Goal: Information Seeking & Learning: Learn about a topic

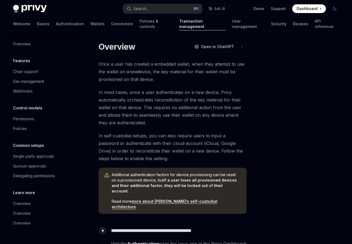
click at [125, 70] on span "Once a user has created a embedded wallet, when they attempt to use the wallet …" at bounding box center [173, 71] width 148 height 23
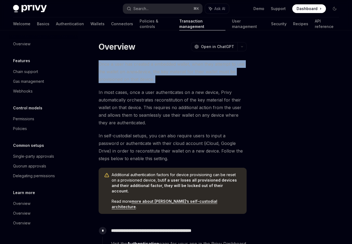
click at [135, 73] on em "new" at bounding box center [133, 71] width 8 height 5
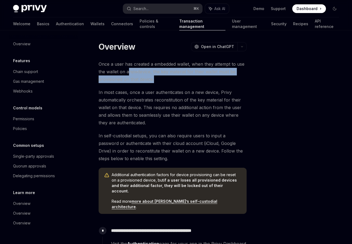
drag, startPoint x: 135, startPoint y: 73, endPoint x: 144, endPoint y: 81, distance: 12.9
click at [145, 81] on span "Once a user has created a embedded wallet, when they attempt to use the wallet …" at bounding box center [173, 71] width 148 height 23
click at [144, 81] on span "Once a user has created a embedded wallet, when they attempt to use the wallet …" at bounding box center [173, 71] width 148 height 23
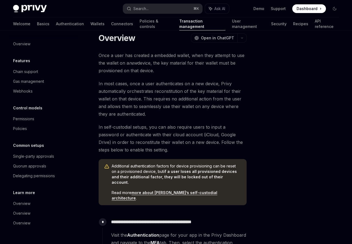
scroll to position [9, 0]
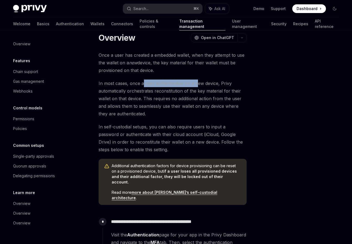
drag, startPoint x: 144, startPoint y: 87, endPoint x: 196, endPoint y: 86, distance: 52.7
click at [197, 87] on span "In most cases, once a user authenticates on a new device, Privy automatically o…" at bounding box center [173, 99] width 148 height 38
click at [196, 86] on span "In most cases, once a user authenticates on a new device, Privy automatically o…" at bounding box center [173, 99] width 148 height 38
drag, startPoint x: 166, startPoint y: 93, endPoint x: 201, endPoint y: 92, distance: 35.1
click at [201, 92] on span "In most cases, once a user authenticates on a new device, Privy automatically o…" at bounding box center [173, 99] width 148 height 38
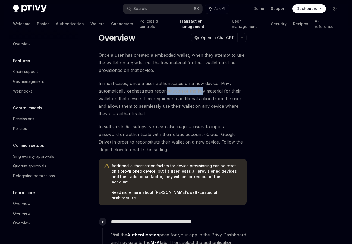
click at [201, 92] on span "In most cases, once a user authenticates on a new device, Privy automatically o…" at bounding box center [173, 99] width 148 height 38
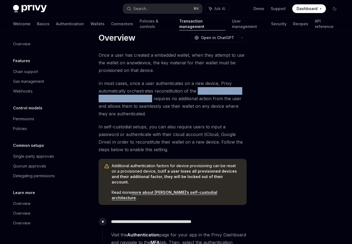
drag, startPoint x: 201, startPoint y: 92, endPoint x: 145, endPoint y: 97, distance: 55.9
click at [145, 97] on span "In most cases, once a user authenticates on a new device, Privy automatically o…" at bounding box center [173, 99] width 148 height 38
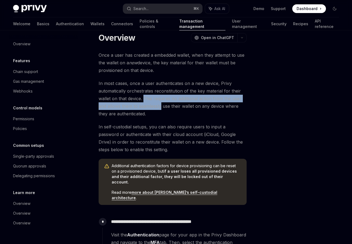
drag, startPoint x: 145, startPoint y: 97, endPoint x: 138, endPoint y: 108, distance: 13.3
click at [138, 108] on span "In most cases, once a user authenticates on a new device, Privy automatically o…" at bounding box center [173, 99] width 148 height 38
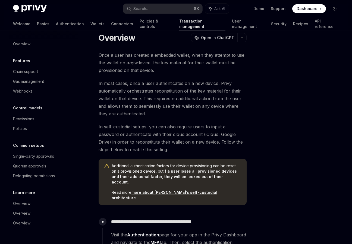
scroll to position [30, 0]
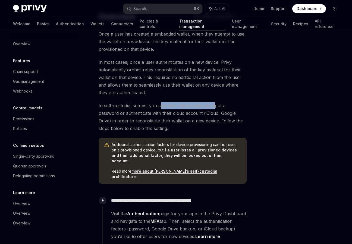
drag, startPoint x: 160, startPoint y: 107, endPoint x: 213, endPoint y: 106, distance: 53.3
click at [214, 106] on span "In self-custodial setups, you can also require users to input a password or aut…" at bounding box center [173, 117] width 148 height 30
click at [213, 106] on span "In self-custodial setups, you can also require users to input a password or aut…" at bounding box center [173, 117] width 148 height 30
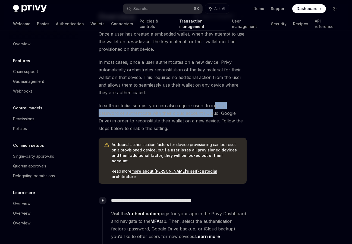
drag, startPoint x: 213, startPoint y: 106, endPoint x: 192, endPoint y: 116, distance: 23.1
click at [192, 116] on span "In self-custodial setups, you can also require users to input a password or aut…" at bounding box center [173, 117] width 148 height 30
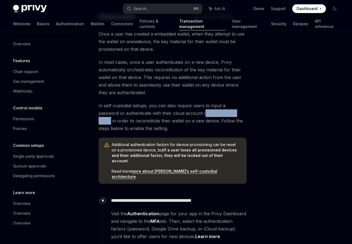
drag, startPoint x: 192, startPoint y: 116, endPoint x: 225, endPoint y: 116, distance: 32.6
click at [225, 116] on span "In self-custodial setups, you can also require users to input a password or aut…" at bounding box center [173, 117] width 148 height 30
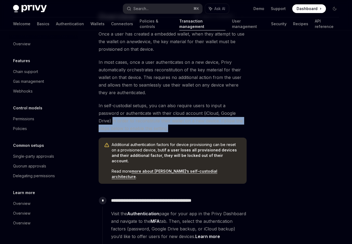
drag, startPoint x: 228, startPoint y: 115, endPoint x: 174, endPoint y: 125, distance: 54.2
click at [174, 126] on span "In self-custodial setups, you can also require users to input a password or aut…" at bounding box center [173, 117] width 148 height 30
click at [174, 125] on span "In self-custodial setups, you can also require users to input a password or aut…" at bounding box center [173, 117] width 148 height 30
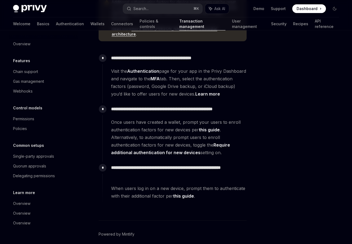
scroll to position [174, 0]
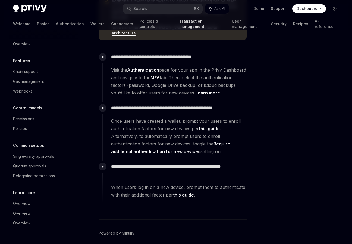
click at [191, 117] on span "Once users have created a wallet, prompt your users to enroll authentication fa…" at bounding box center [178, 136] width 135 height 38
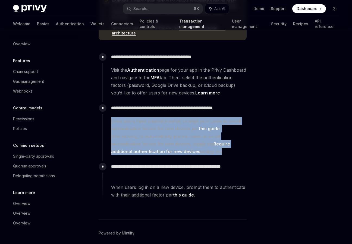
click at [163, 119] on span "Once users have created a wallet, prompt your users to enroll authentication fa…" at bounding box center [178, 136] width 135 height 38
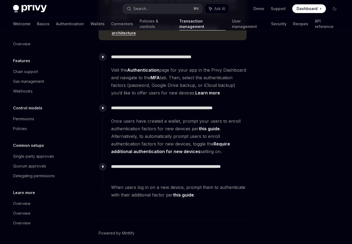
scroll to position [185, 0]
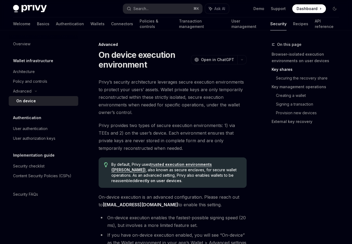
scroll to position [707, 0]
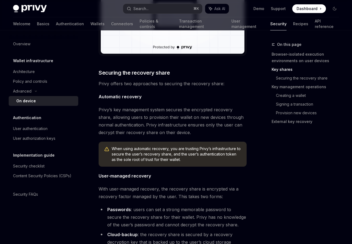
click at [150, 82] on span "Privy offers two approaches to securing the recovery share:" at bounding box center [173, 84] width 148 height 8
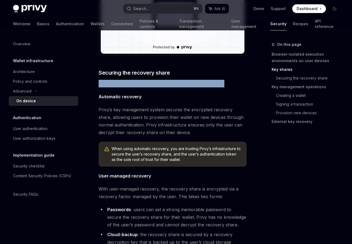
click at [123, 103] on div "Privy’s security architecture leverages secure execution environments to protec…" at bounding box center [173, 213] width 148 height 1684
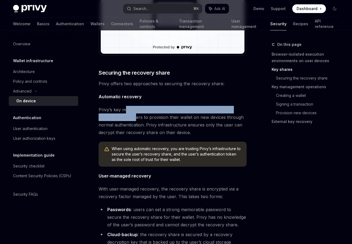
drag, startPoint x: 124, startPoint y: 111, endPoint x: 121, endPoint y: 118, distance: 8.2
click at [121, 118] on span "Privy’s key management system secures the encrypted recovery share, allowing us…" at bounding box center [173, 121] width 148 height 30
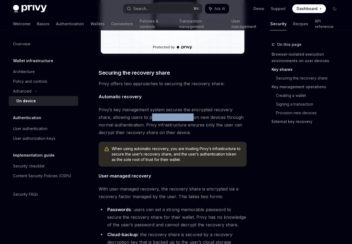
drag, startPoint x: 136, startPoint y: 116, endPoint x: 179, endPoint y: 116, distance: 43.5
click at [179, 116] on span "Privy’s key management system secures the encrypted recovery share, allowing us…" at bounding box center [173, 121] width 148 height 30
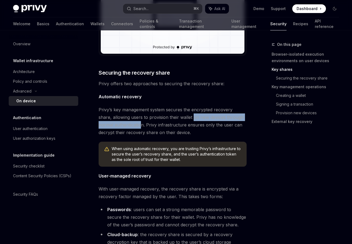
drag, startPoint x: 179, startPoint y: 116, endPoint x: 128, endPoint y: 125, distance: 52.5
click at [128, 125] on span "Privy’s key management system secures the encrypted recovery share, allowing us…" at bounding box center [173, 121] width 148 height 30
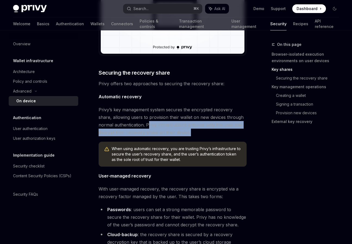
drag, startPoint x: 132, startPoint y: 126, endPoint x: 182, endPoint y: 132, distance: 50.1
click at [182, 132] on span "Privy’s key management system secures the encrypted recovery share, allowing us…" at bounding box center [173, 121] width 148 height 30
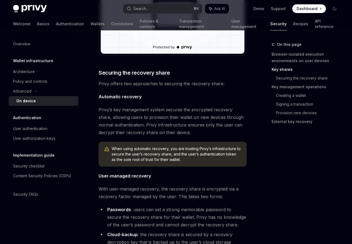
scroll to position [725, 0]
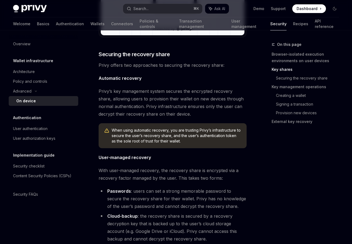
click at [182, 132] on span "When using automatic recovery, you are trusting Privy’s infrastructure to secur…" at bounding box center [177, 136] width 130 height 16
drag, startPoint x: 190, startPoint y: 129, endPoint x: 137, endPoint y: 135, distance: 53.9
click at [137, 135] on span "When using automatic recovery, you are trusting Privy’s infrastructure to secur…" at bounding box center [177, 136] width 130 height 16
drag, startPoint x: 140, startPoint y: 137, endPoint x: 170, endPoint y: 136, distance: 29.4
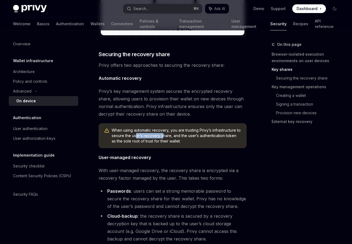
click at [170, 136] on span "When using automatic recovery, you are trusting Privy’s infrastructure to secur…" at bounding box center [177, 136] width 130 height 16
drag, startPoint x: 177, startPoint y: 137, endPoint x: 212, endPoint y: 136, distance: 35.3
click at [212, 136] on span "When using automatic recovery, you are trusting Privy’s infrastructure to secur…" at bounding box center [177, 136] width 130 height 16
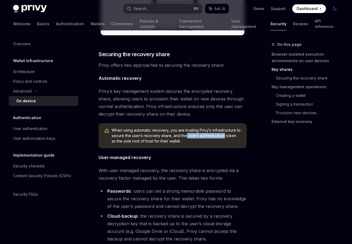
drag, startPoint x: 212, startPoint y: 136, endPoint x: 191, endPoint y: 136, distance: 20.9
click at [191, 136] on span "When using automatic recovery, you are trusting Privy’s infrastructure to secur…" at bounding box center [177, 136] width 130 height 16
drag, startPoint x: 191, startPoint y: 136, endPoint x: 182, endPoint y: 141, distance: 9.6
click at [182, 141] on span "When using automatic recovery, you are trusting Privy’s infrastructure to secur…" at bounding box center [177, 136] width 130 height 16
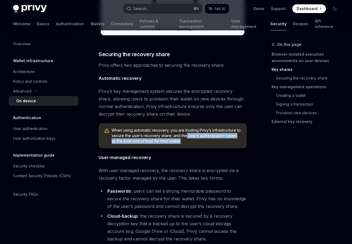
click at [182, 141] on span "When using automatic recovery, you are trusting Privy’s infrastructure to secur…" at bounding box center [177, 136] width 130 height 16
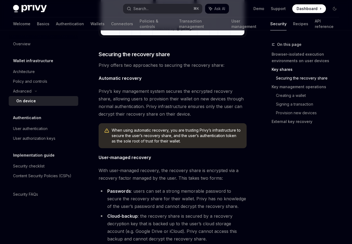
scroll to position [755, 0]
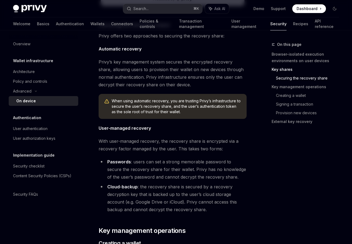
click at [195, 110] on span "When using automatic recovery, you are trusting Privy’s infrastructure to secur…" at bounding box center [177, 106] width 130 height 16
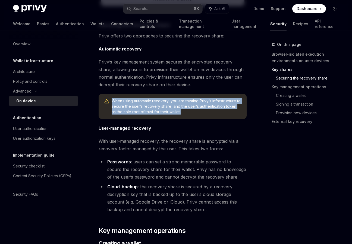
click at [195, 110] on span "When using automatic recovery, you are trusting Privy’s infrastructure to secur…" at bounding box center [177, 106] width 130 height 16
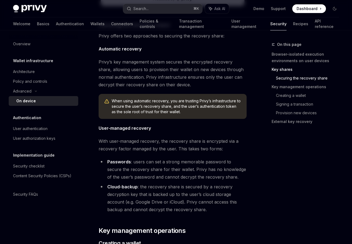
click at [195, 110] on span "When using automatic recovery, you are trusting Privy’s infrastructure to secur…" at bounding box center [177, 106] width 130 height 16
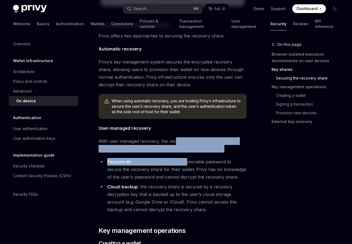
drag, startPoint x: 175, startPoint y: 141, endPoint x: 188, endPoint y: 166, distance: 28.5
click at [188, 166] on div "Privy’s security architecture leverages secure execution environments to protec…" at bounding box center [173, 166] width 148 height 1684
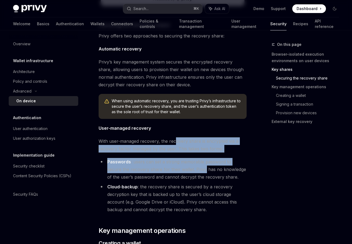
click at [188, 166] on li "Passwords : users can set a strong memorable password to secure the recovery sh…" at bounding box center [173, 169] width 148 height 23
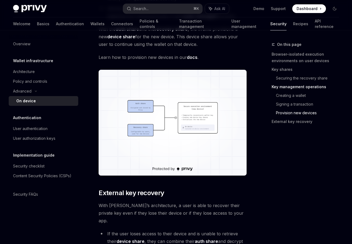
scroll to position [1492, 0]
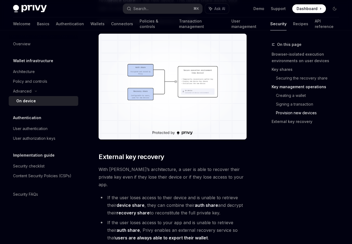
click at [194, 166] on span "With [PERSON_NAME]’s architecture, a user is able to recover their private key …" at bounding box center [173, 177] width 148 height 23
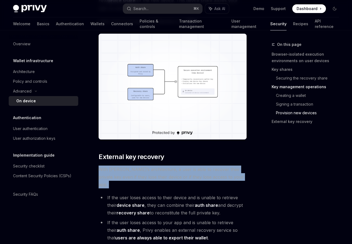
click at [172, 166] on span "With [PERSON_NAME]’s architecture, a user is able to recover their private key …" at bounding box center [173, 177] width 148 height 23
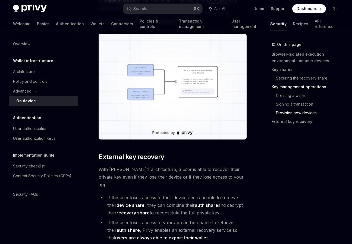
click at [167, 194] on li "If the user loses access to their device and is unable to retrieve their device…" at bounding box center [173, 205] width 148 height 23
click at [156, 194] on li "If the user loses access to their device and is unable to retrieve their device…" at bounding box center [173, 205] width 148 height 23
drag, startPoint x: 156, startPoint y: 187, endPoint x: 199, endPoint y: 190, distance: 43.3
click at [199, 194] on li "If the user loses access to their device and is unable to retrieve their device…" at bounding box center [173, 205] width 148 height 23
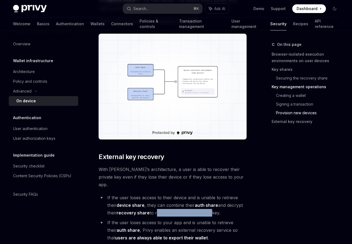
click at [199, 194] on li "If the user loses access to their device and is unable to retrieve their device…" at bounding box center [173, 205] width 148 height 23
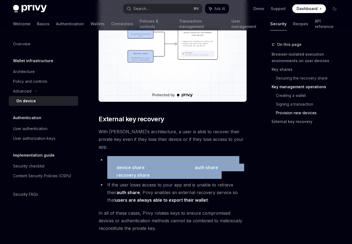
scroll to position [1538, 0]
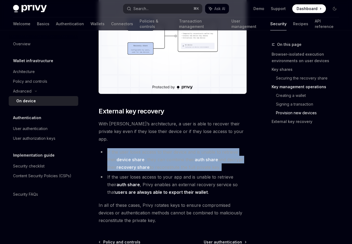
click at [170, 190] on strong "users are always able to export their wallet" at bounding box center [161, 192] width 93 height 5
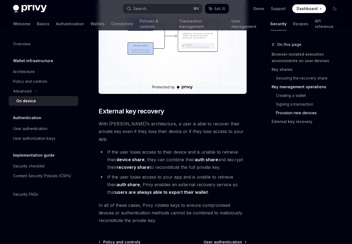
click at [170, 190] on strong "users are always able to export their wallet" at bounding box center [161, 192] width 93 height 5
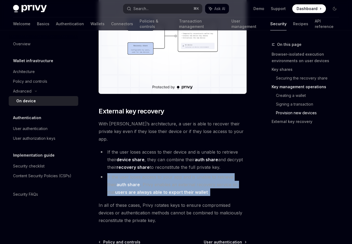
click at [197, 173] on li "If the user loses access to your app and is unable to retrieve their auth share…" at bounding box center [173, 184] width 148 height 23
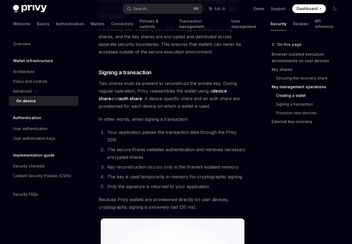
scroll to position [1028, 0]
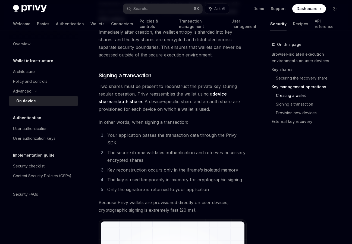
click at [177, 132] on li "Your application passes the transaction data through the Privy SDK" at bounding box center [176, 139] width 141 height 15
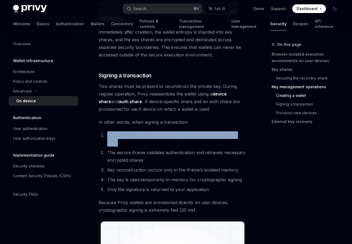
click at [161, 150] on ol "Your application passes the transaction data through the Privy SDK The secure i…" at bounding box center [173, 163] width 148 height 62
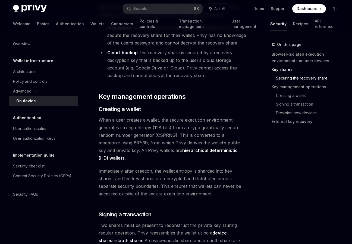
scroll to position [880, 0]
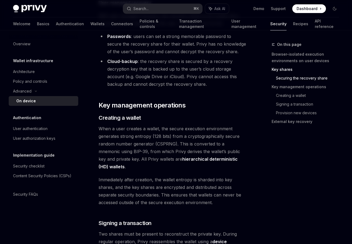
click at [161, 150] on span "When a user creates a wallet, the secure execution environment generates strong…" at bounding box center [173, 148] width 148 height 46
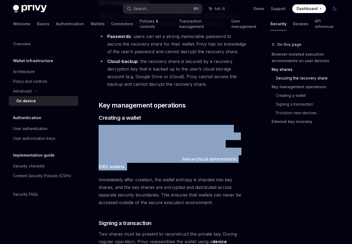
click at [161, 150] on span "When a user creates a wallet, the secure execution environment generates strong…" at bounding box center [173, 148] width 148 height 46
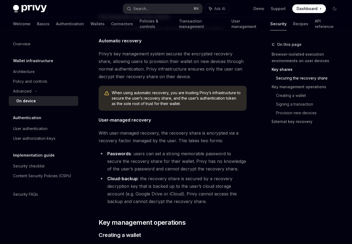
scroll to position [753, 0]
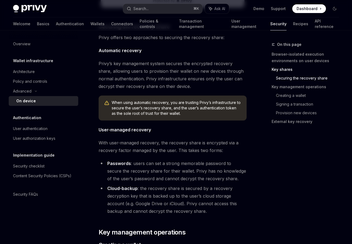
click at [161, 150] on span "With user-managed recovery, the recovery share is encrypted via a recovery fact…" at bounding box center [173, 146] width 148 height 15
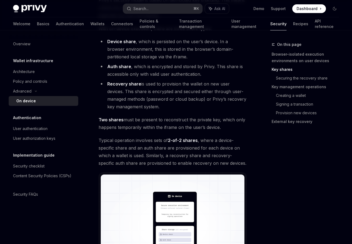
scroll to position [490, 0]
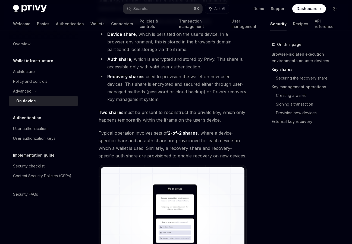
click at [195, 118] on span "Two shares must be present to reconstruct the private key, which only happens t…" at bounding box center [173, 116] width 148 height 15
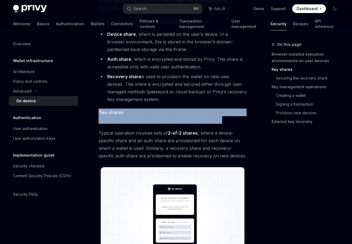
click at [180, 130] on span "Typical operation involves sets of 2-of-2 shares , where a device-specific shar…" at bounding box center [173, 144] width 148 height 30
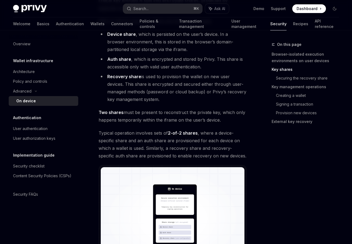
click at [156, 142] on span "Typical operation involves sets of 2-of-2 shares , where a device-specific shar…" at bounding box center [173, 144] width 148 height 30
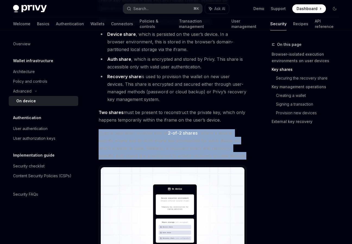
click at [169, 147] on span "Typical operation involves sets of 2-of-2 shares , where a device-specific shar…" at bounding box center [173, 144] width 148 height 30
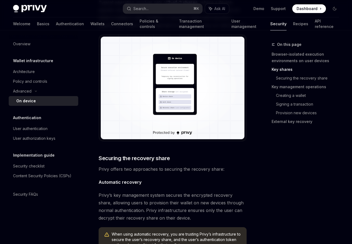
scroll to position [668, 0]
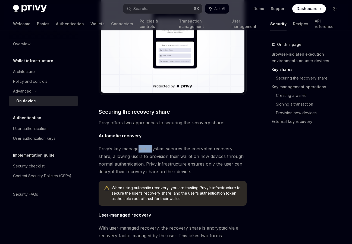
drag, startPoint x: 152, startPoint y: 150, endPoint x: 139, endPoint y: 150, distance: 13.1
click at [139, 150] on span "Privy’s key management system secures the encrypted recovery share, allowing us…" at bounding box center [173, 160] width 148 height 30
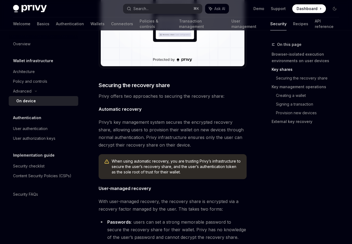
scroll to position [700, 0]
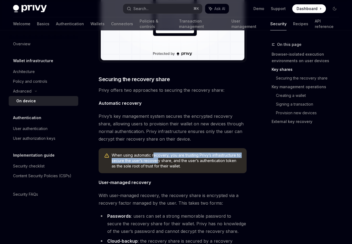
drag, startPoint x: 155, startPoint y: 155, endPoint x: 164, endPoint y: 162, distance: 11.7
click at [164, 162] on span "When using automatic recovery, you are trusting Privy’s infrastructure to secur…" at bounding box center [177, 161] width 130 height 16
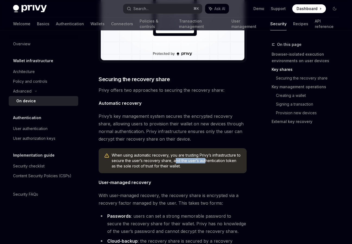
drag, startPoint x: 180, startPoint y: 162, endPoint x: 210, endPoint y: 162, distance: 30.2
click at [210, 162] on span "When using automatic recovery, you are trusting Privy’s infrastructure to secur…" at bounding box center [177, 161] width 130 height 16
drag, startPoint x: 210, startPoint y: 162, endPoint x: 183, endPoint y: 162, distance: 26.9
click at [183, 162] on span "When using automatic recovery, you are trusting Privy’s infrastructure to secur…" at bounding box center [177, 161] width 130 height 16
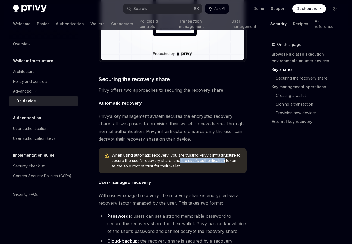
click at [183, 162] on span "When using automatic recovery, you are trusting Privy’s infrastructure to secur…" at bounding box center [177, 161] width 130 height 16
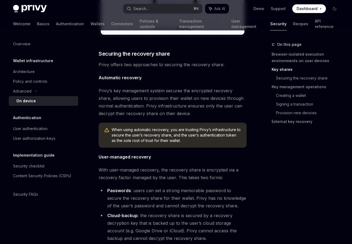
scroll to position [741, 0]
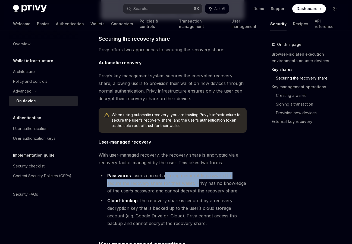
drag, startPoint x: 163, startPoint y: 179, endPoint x: 183, endPoint y: 183, distance: 20.5
click at [183, 183] on li "Passwords : users can set a strong memorable password to secure the recovery sh…" at bounding box center [173, 183] width 148 height 23
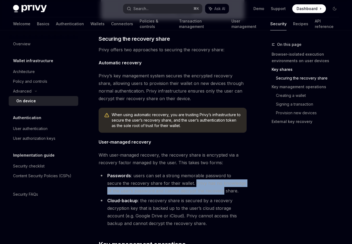
drag, startPoint x: 183, startPoint y: 183, endPoint x: 198, endPoint y: 189, distance: 16.4
click at [198, 190] on li "Passwords : users can set a strong memorable password to secure the recovery sh…" at bounding box center [173, 183] width 148 height 23
click at [198, 189] on li "Passwords : users can set a strong memorable password to secure the recovery sh…" at bounding box center [173, 183] width 148 height 23
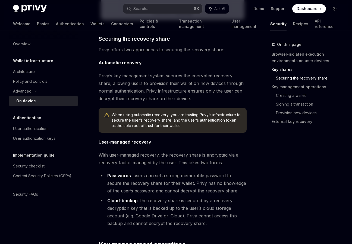
click at [198, 189] on li "Passwords : users can set a strong memorable password to secure the recovery sh…" at bounding box center [173, 183] width 148 height 23
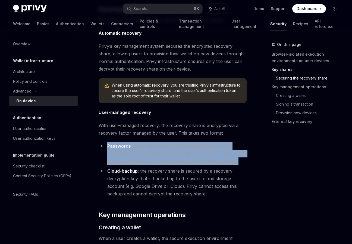
scroll to position [775, 0]
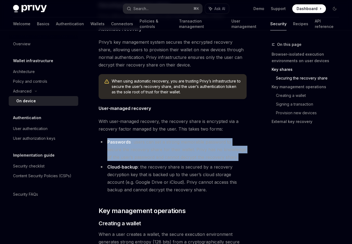
click at [198, 189] on li "Cloud-backup : the recovery share is secured by a recovery decryption key that …" at bounding box center [173, 178] width 148 height 30
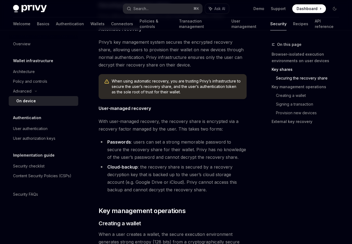
click at [198, 189] on li "Cloud-backup : the recovery share is secured by a recovery decryption key that …" at bounding box center [173, 178] width 148 height 30
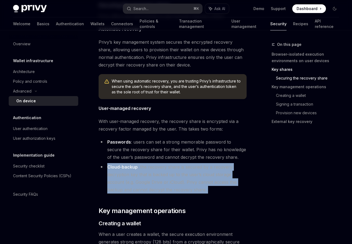
click at [198, 189] on li "Cloud-backup : the recovery share is secured by a recovery decryption key that …" at bounding box center [173, 178] width 148 height 30
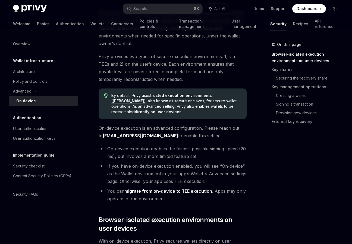
scroll to position [0, 0]
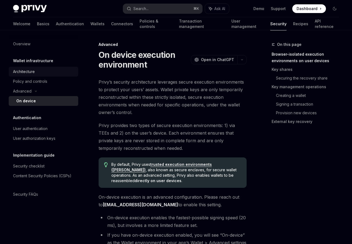
click at [39, 74] on div "Architecture" at bounding box center [44, 72] width 62 height 7
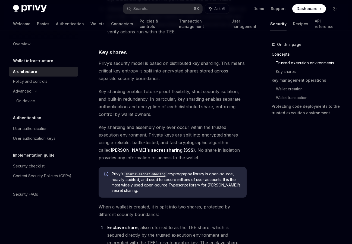
scroll to position [273, 0]
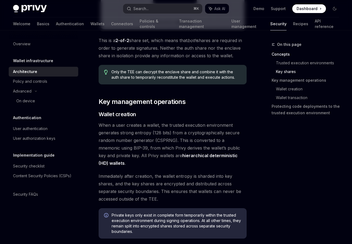
type textarea "*"
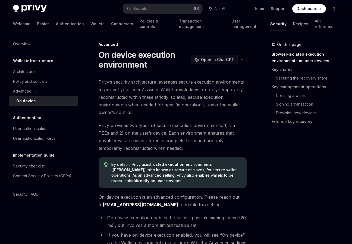
click at [199, 59] on icon "OpenAI" at bounding box center [197, 60] width 4 height 4
